Goal: Task Accomplishment & Management: Use online tool/utility

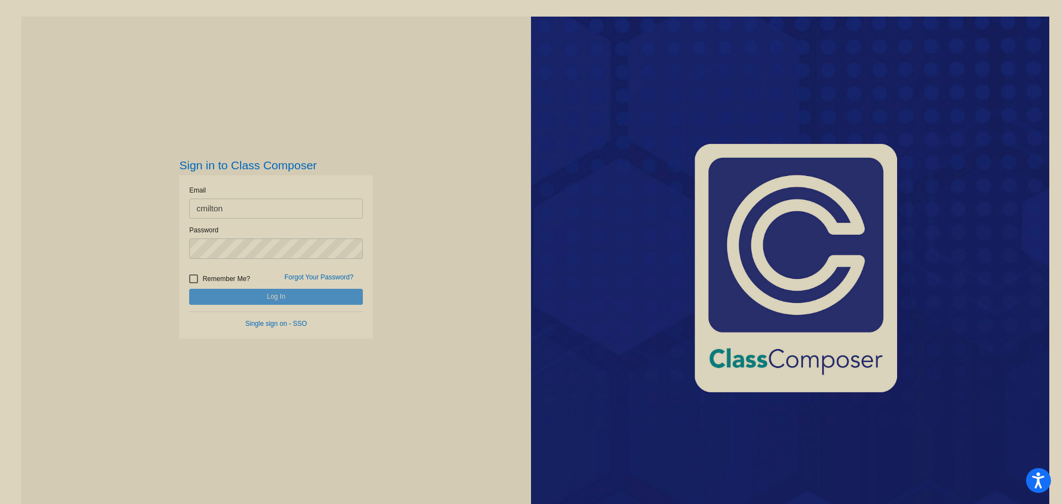
type input "cmilton"
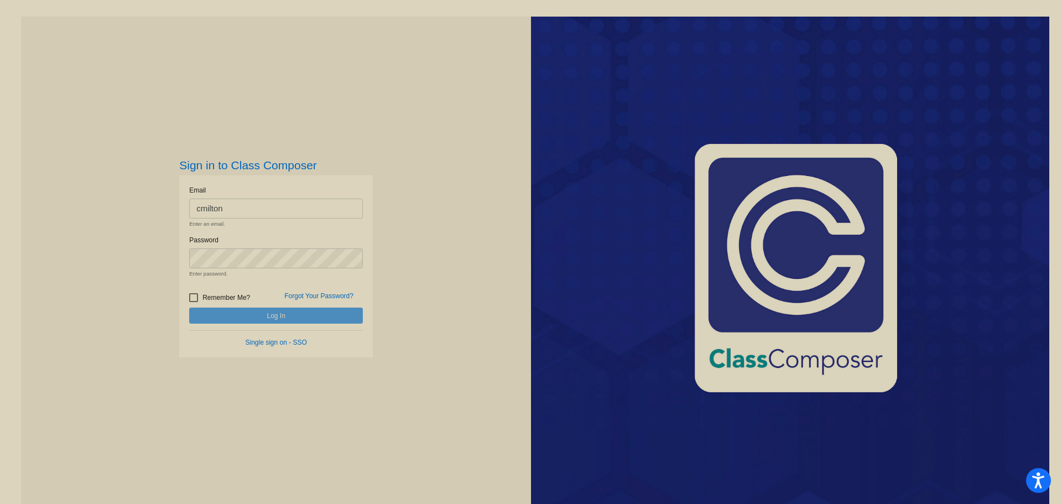
click at [276, 295] on form "Email cmilton Enter an email. Password Enter password. Remember Me? Forgot Your…" at bounding box center [276, 266] width 174 height 163
click at [193, 294] on div at bounding box center [193, 297] width 9 height 9
click at [193, 302] on input "Remember Me?" at bounding box center [193, 302] width 1 height 1
checkbox input "true"
click at [488, 292] on div "Sign in to Class Composer Email cmilton Enter an email. Password Enter password…" at bounding box center [276, 269] width 510 height 504
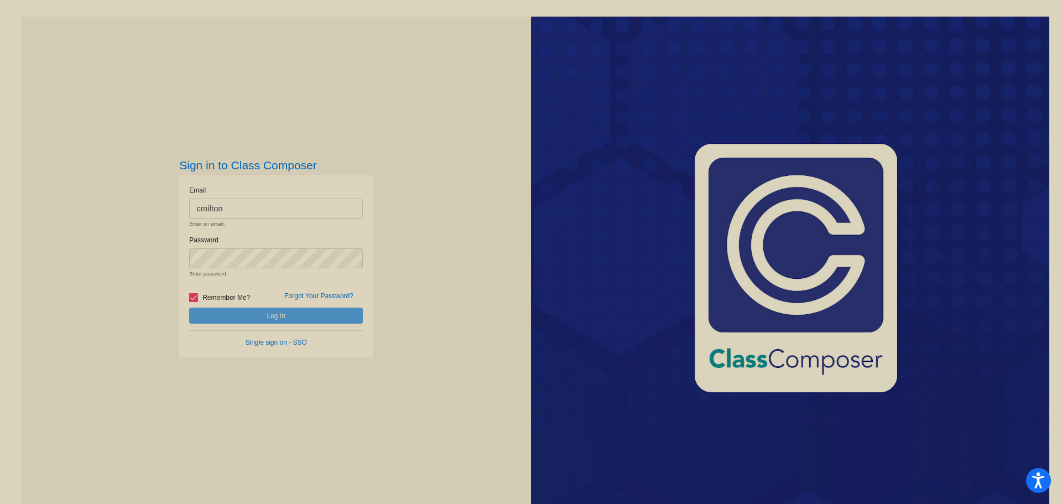
click at [464, 134] on div "Sign in to Class Composer Email cmilton Enter an email. Password Enter password…" at bounding box center [276, 269] width 510 height 504
click at [269, 200] on input "cmilton" at bounding box center [276, 209] width 174 height 20
click at [276, 206] on input "cmilton" at bounding box center [276, 209] width 174 height 20
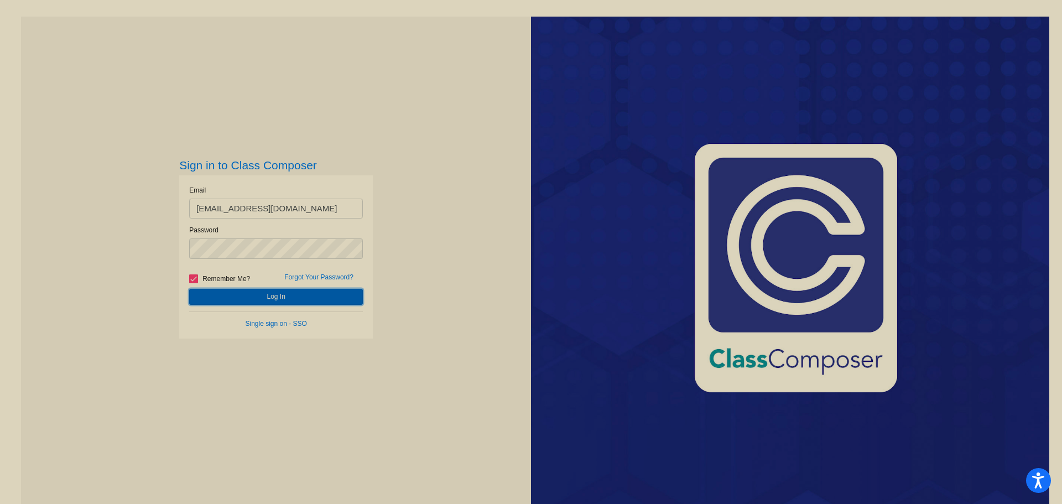
click at [288, 300] on button "Log In" at bounding box center [276, 297] width 174 height 16
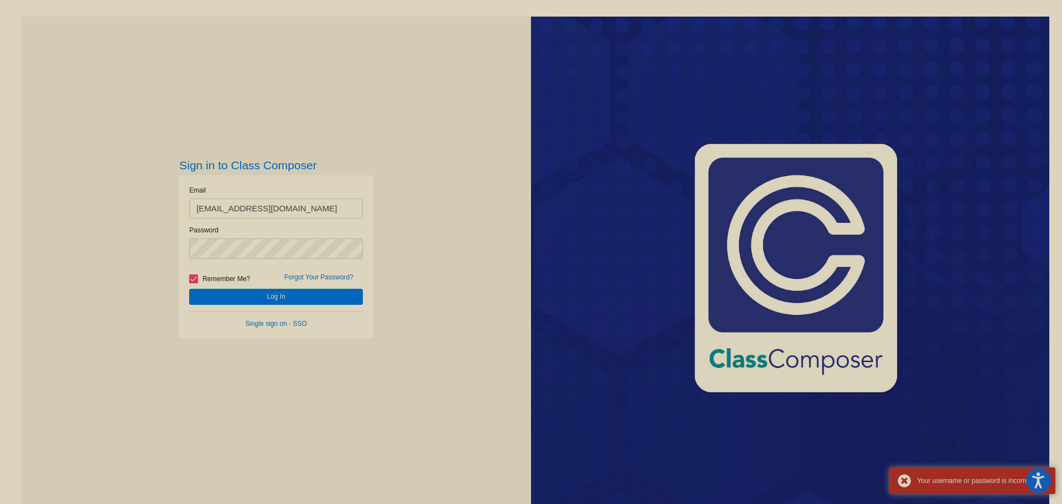
click at [326, 228] on div "Password" at bounding box center [276, 242] width 174 height 34
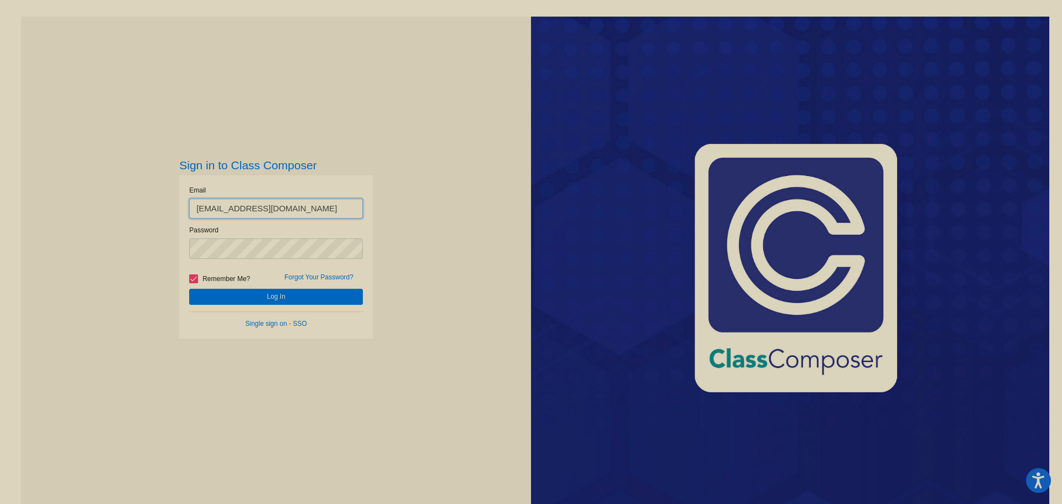
click at [304, 206] on input "[EMAIL_ADDRESS][DOMAIN_NAME]" at bounding box center [276, 209] width 174 height 20
click at [139, 251] on div "Sign in to Class Composer Email [EMAIL_ADDRESS][DOMAIN_NAME] Password Remember …" at bounding box center [276, 269] width 510 height 504
click at [189, 289] on button "Log In" at bounding box center [276, 297] width 174 height 16
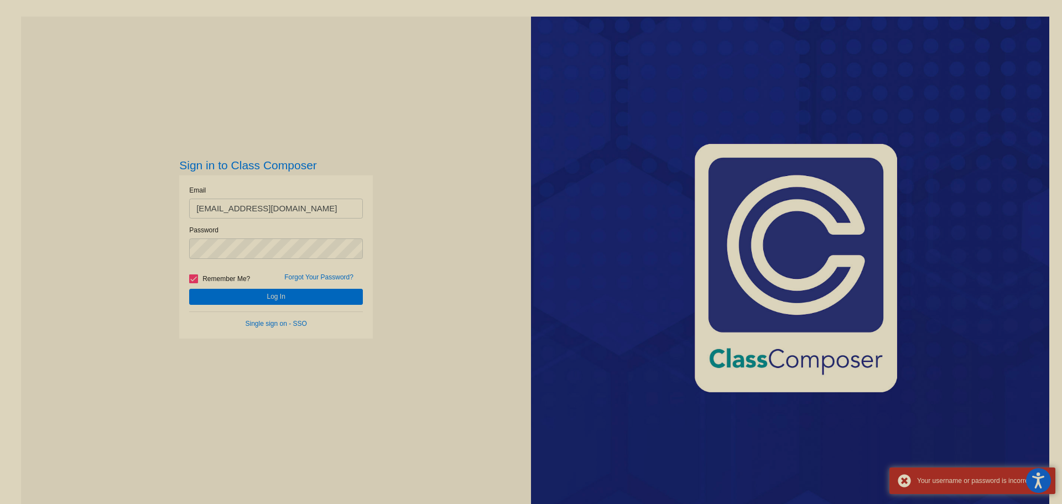
drag, startPoint x: 440, startPoint y: 420, endPoint x: 434, endPoint y: 390, distance: 30.6
click at [440, 420] on div "Sign in to Class Composer Email [EMAIL_ADDRESS][DOMAIN_NAME] Password Remember …" at bounding box center [276, 269] width 510 height 504
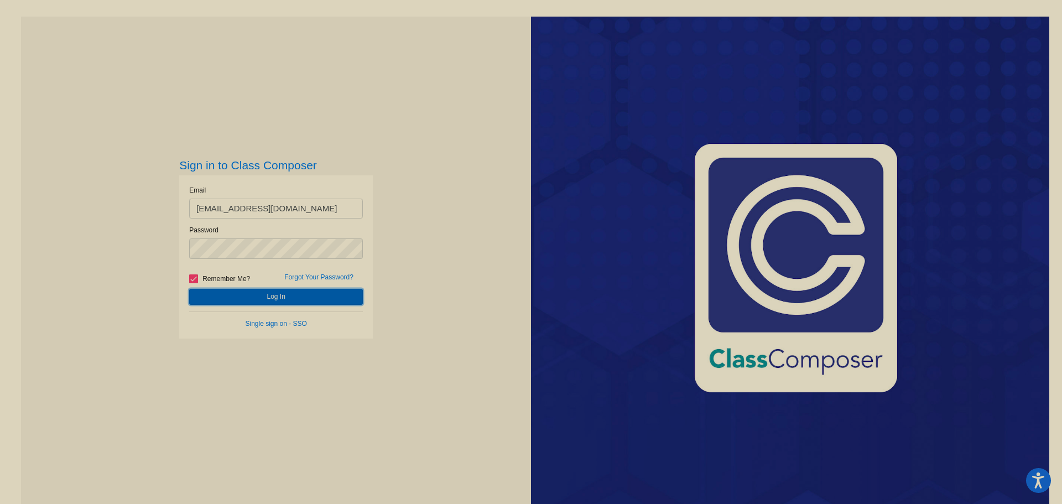
click at [276, 293] on button "Log In" at bounding box center [276, 297] width 174 height 16
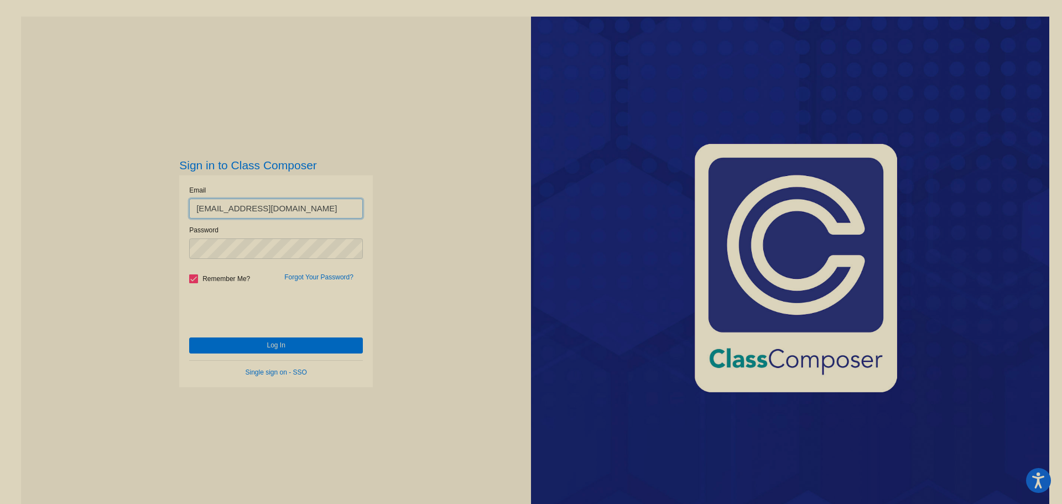
drag, startPoint x: 285, startPoint y: 209, endPoint x: 231, endPoint y: 206, distance: 53.7
click at [231, 206] on input "[EMAIL_ADDRESS][DOMAIN_NAME]" at bounding box center [276, 209] width 174 height 20
type input "[EMAIL_ADDRESS][DOMAIN_NAME]"
click at [189, 338] on button "Log In" at bounding box center [276, 346] width 174 height 16
drag, startPoint x: 247, startPoint y: 345, endPoint x: 307, endPoint y: 347, distance: 60.3
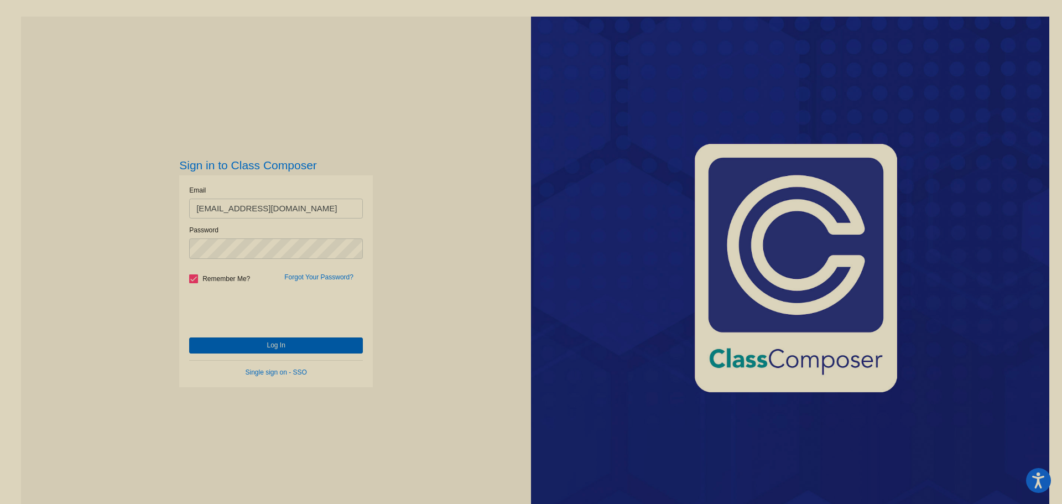
click at [250, 346] on button "Log In" at bounding box center [276, 346] width 174 height 16
click at [173, 249] on div "Sign in to Class Composer Email [EMAIL_ADDRESS][DOMAIN_NAME] Password Remember …" at bounding box center [276, 269] width 510 height 504
click at [189, 338] on button "Log In" at bounding box center [276, 346] width 174 height 16
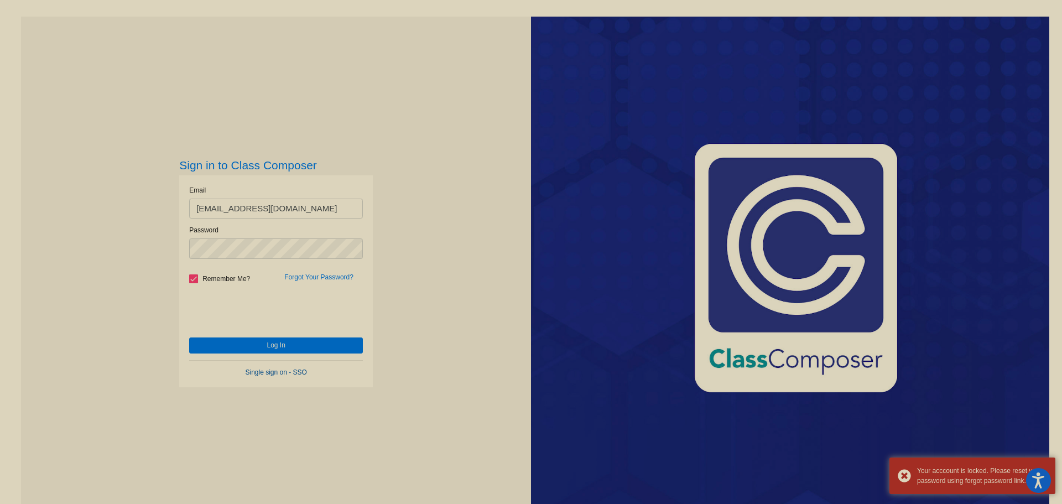
click at [280, 369] on link "Single sign on - SSO" at bounding box center [276, 373] width 61 height 8
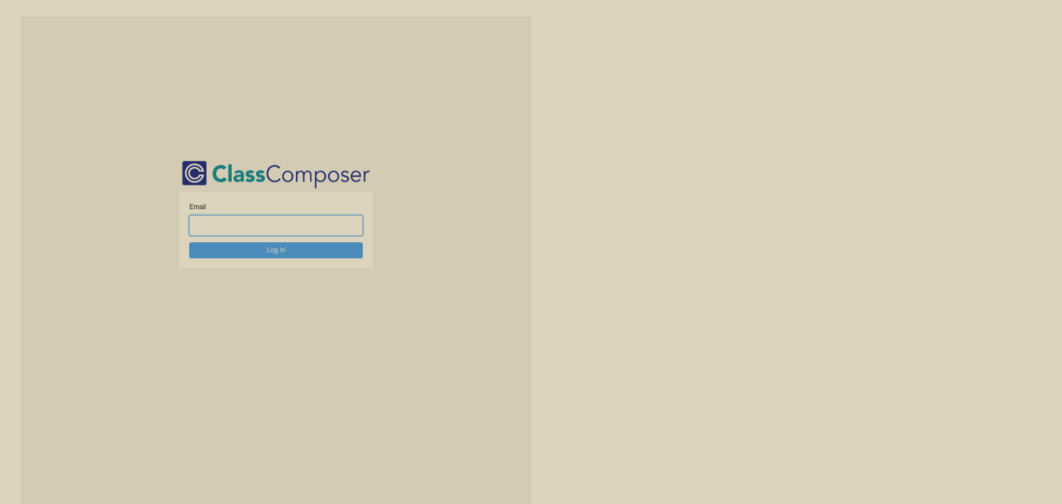
click at [260, 224] on input "email" at bounding box center [276, 225] width 174 height 20
type input "c"
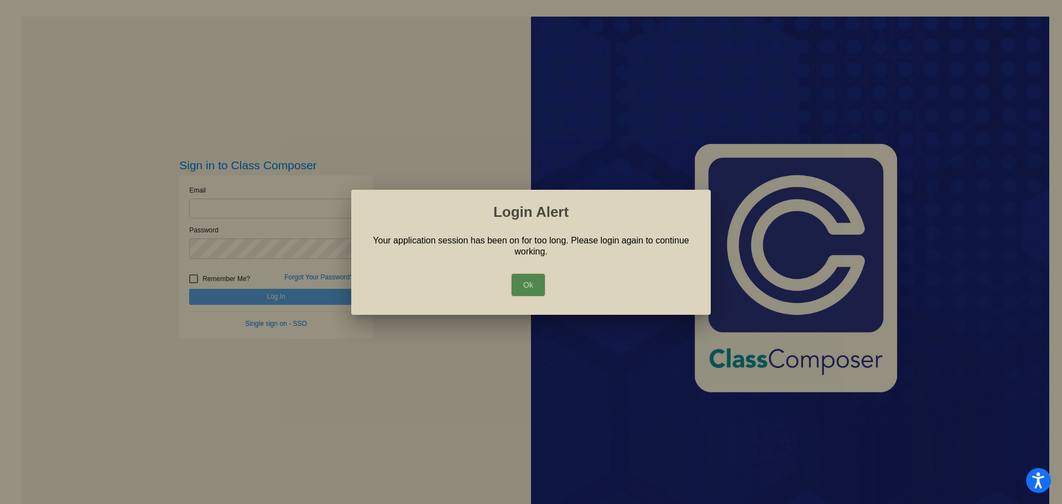
click at [531, 282] on button "Ok" at bounding box center [528, 285] width 33 height 22
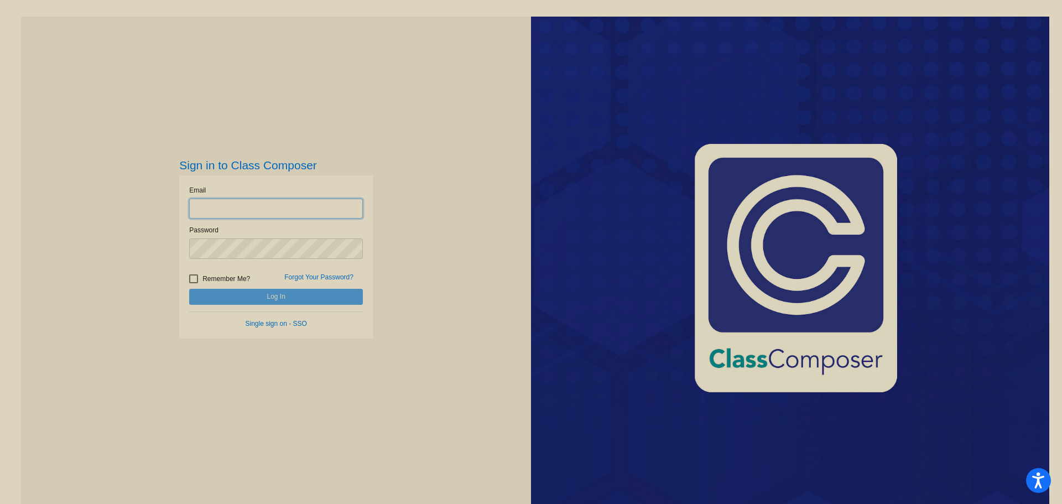
click at [309, 212] on input "email" at bounding box center [276, 209] width 174 height 20
type input "[EMAIL_ADDRESS][DOMAIN_NAME]"
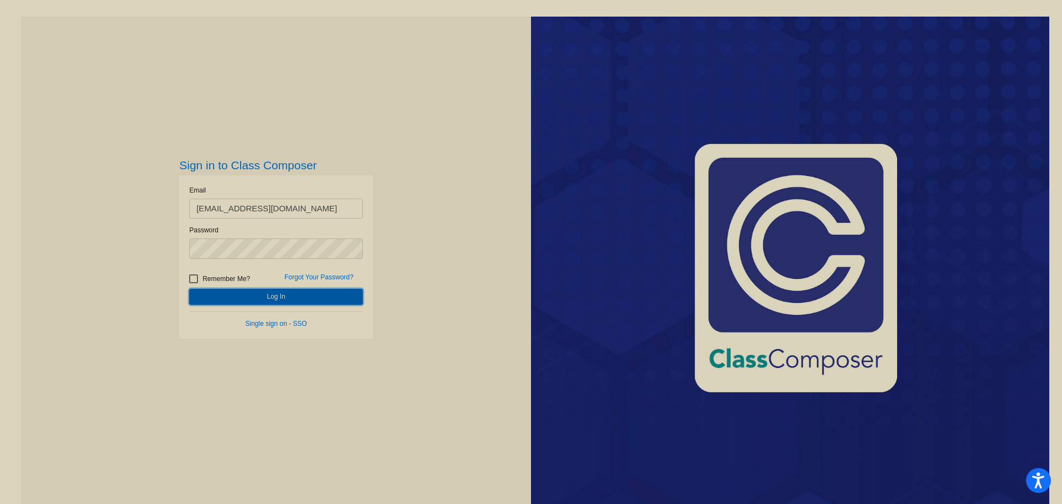
click at [316, 294] on button "Log In" at bounding box center [276, 297] width 174 height 16
